Goal: Task Accomplishment & Management: Complete application form

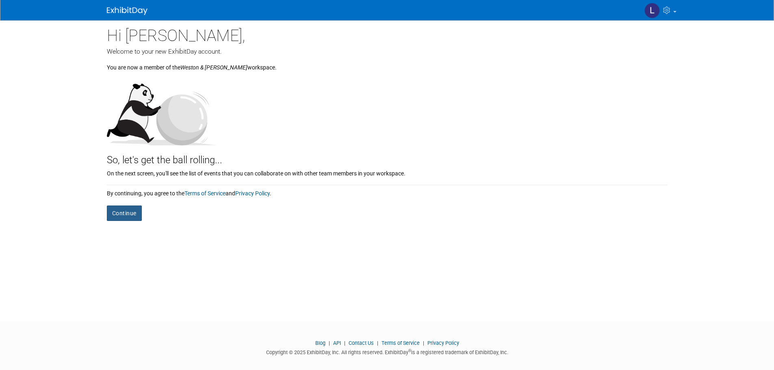
click at [124, 210] on button "Continue" at bounding box center [124, 213] width 35 height 15
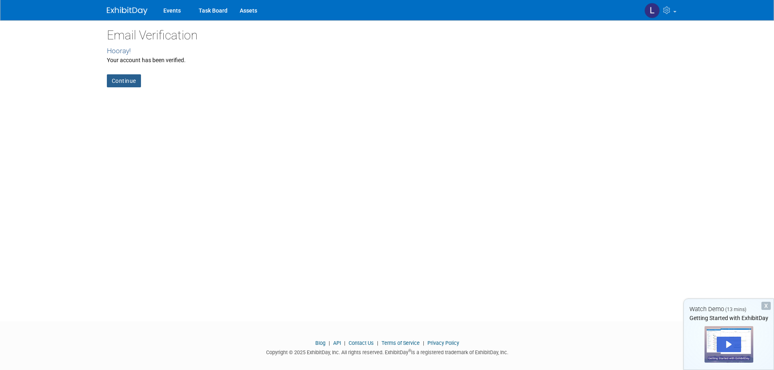
click at [132, 84] on link "Continue" at bounding box center [124, 80] width 34 height 13
